Goal: Task Accomplishment & Management: Complete application form

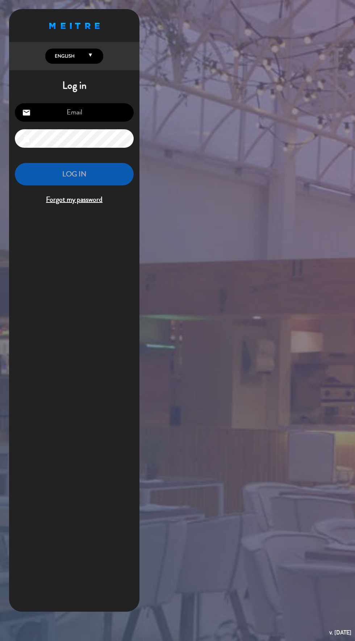
click at [106, 114] on input "email" at bounding box center [74, 112] width 119 height 18
type input "[EMAIL_ADDRESS][DOMAIN_NAME]"
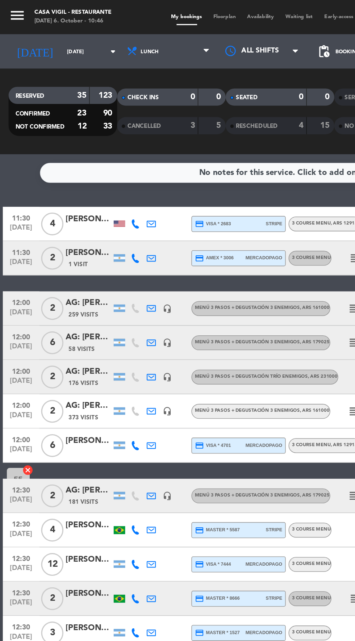
click at [39, 32] on input "[DATE]" at bounding box center [62, 32] width 46 height 11
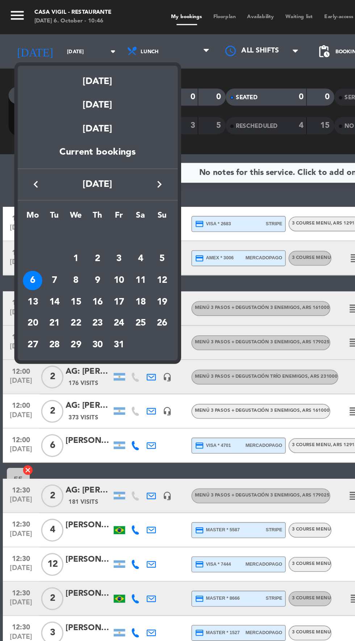
click at [34, 178] on div "7" at bounding box center [34, 178] width 12 height 12
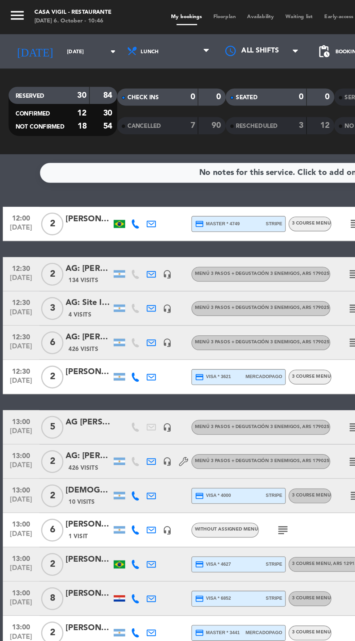
click at [39, 29] on input "[DATE]" at bounding box center [62, 32] width 46 height 11
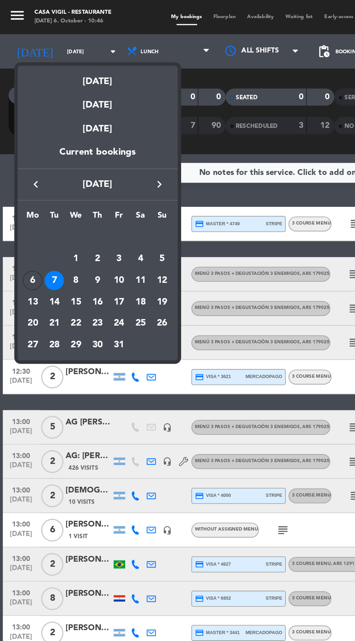
click at [48, 178] on div "8" at bounding box center [48, 178] width 12 height 12
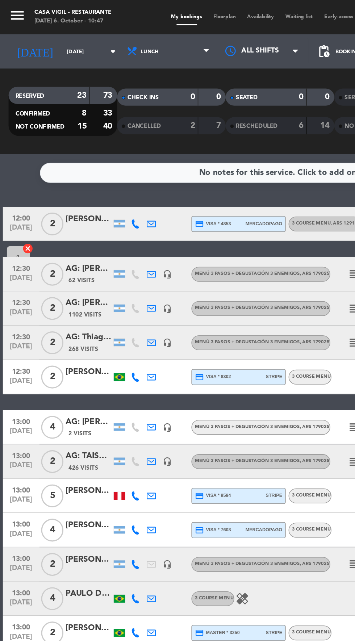
click at [39, 32] on input "[DATE]" at bounding box center [62, 32] width 46 height 11
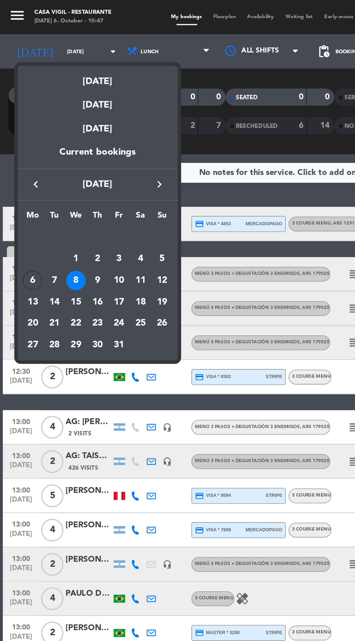
click at [62, 177] on div "9" at bounding box center [62, 178] width 12 height 12
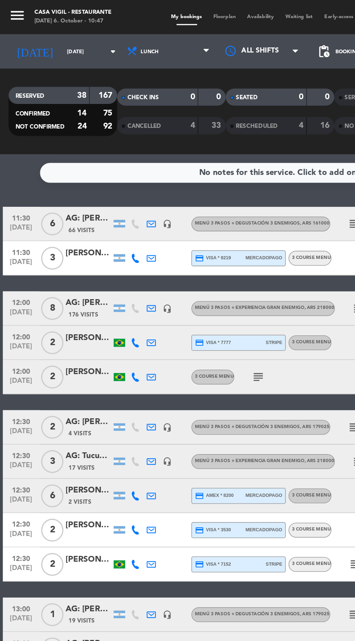
click at [39, 32] on input "[DATE]" at bounding box center [62, 32] width 46 height 11
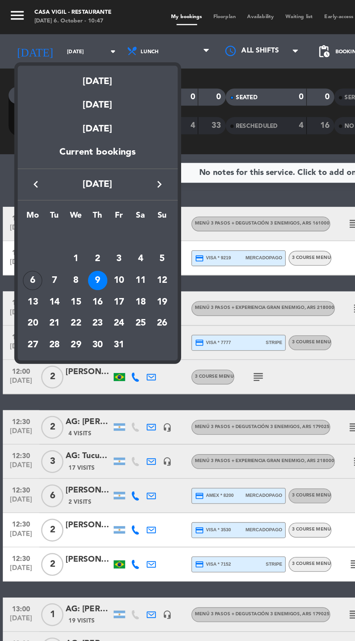
click at [74, 176] on div "10" at bounding box center [75, 178] width 12 height 12
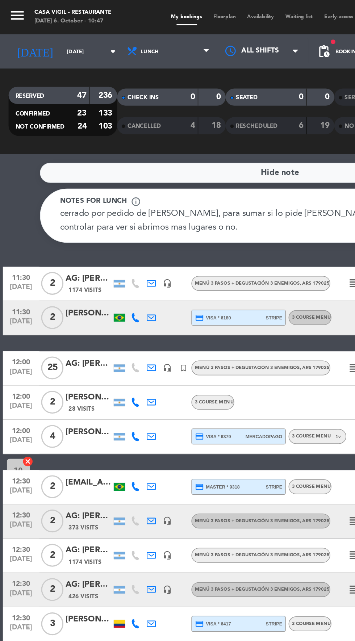
click at [39, 33] on input "[DATE]" at bounding box center [62, 32] width 46 height 11
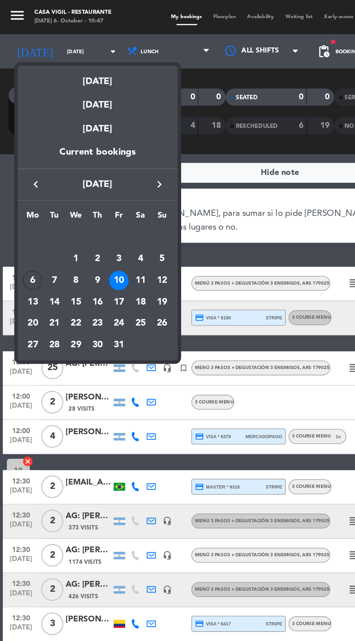
click at [89, 178] on div "11" at bounding box center [89, 178] width 12 height 12
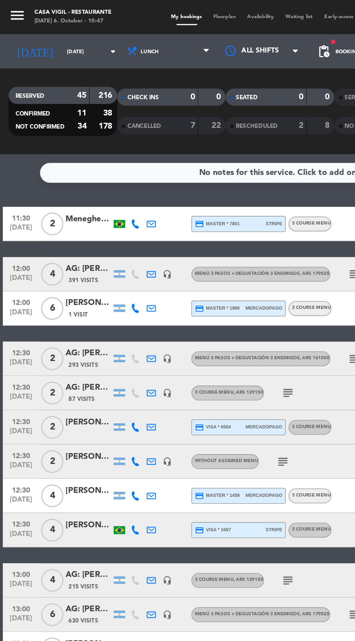
click at [45, 31] on input "[DATE]" at bounding box center [62, 32] width 46 height 11
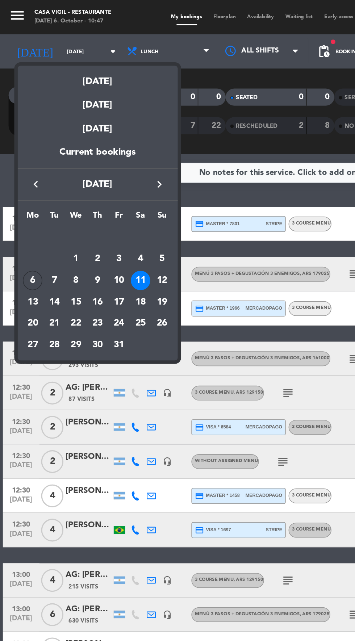
click at [75, 178] on div "10" at bounding box center [75, 178] width 12 height 12
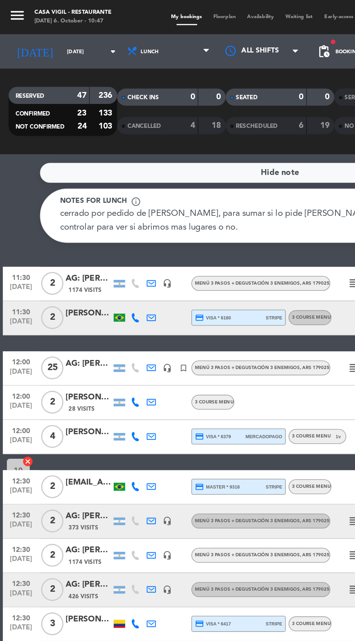
click at [55, 32] on input "[DATE]" at bounding box center [62, 32] width 46 height 11
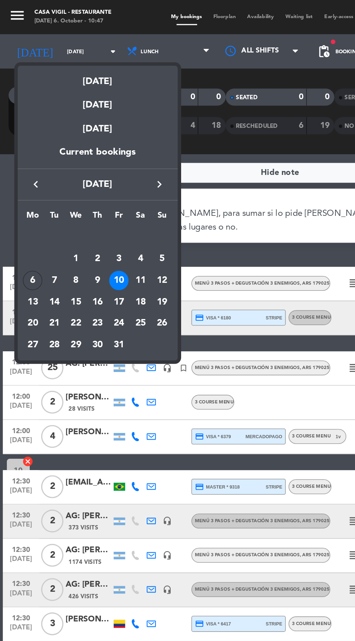
click at [89, 178] on div "11" at bounding box center [89, 178] width 12 height 12
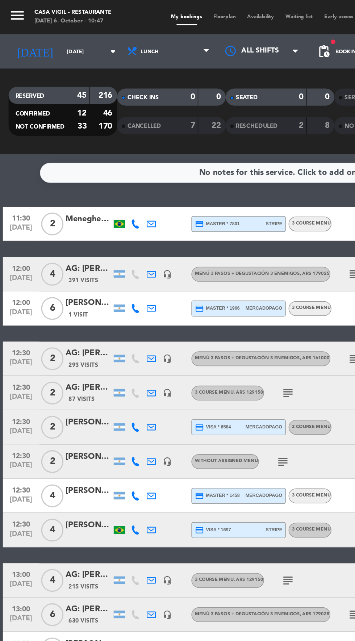
click at [45, 34] on input "[DATE]" at bounding box center [62, 32] width 46 height 11
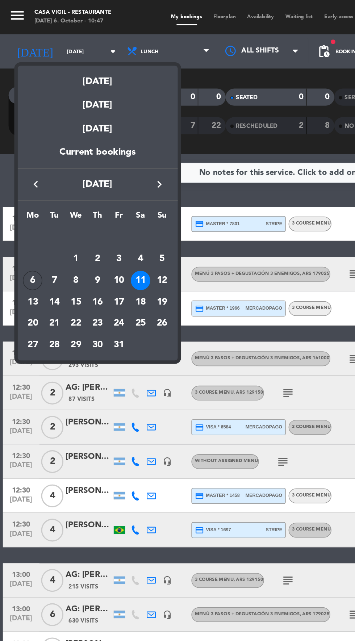
click at [107, 180] on div "12" at bounding box center [103, 178] width 12 height 12
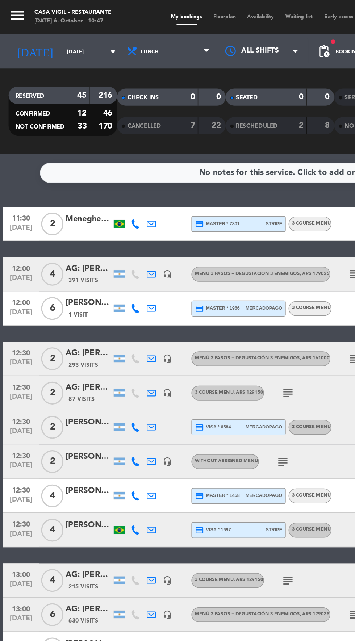
type input "[DATE]"
